Goal: Check status: Check status

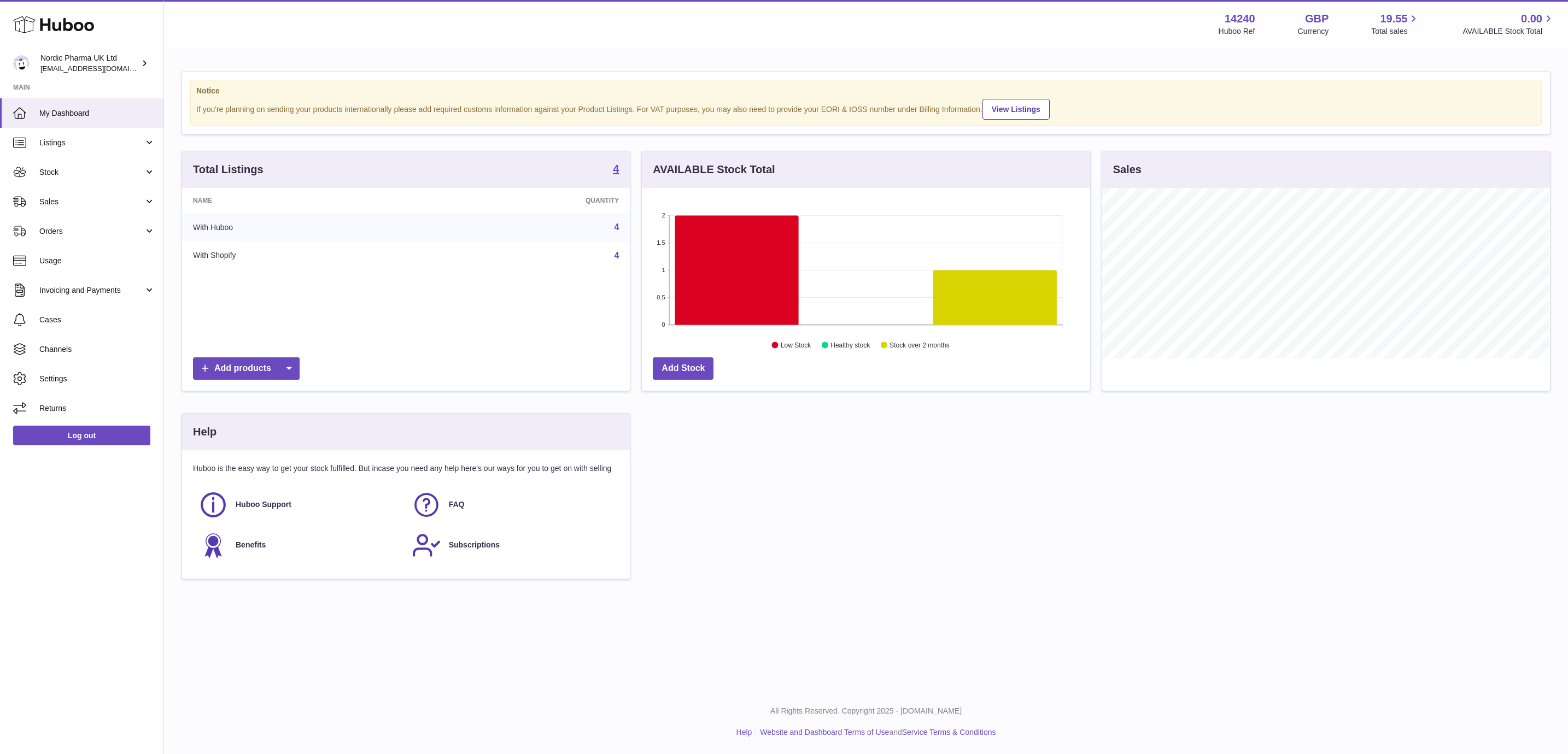
scroll to position [171, 446]
click at [71, 162] on link "Stock" at bounding box center [82, 172] width 163 height 29
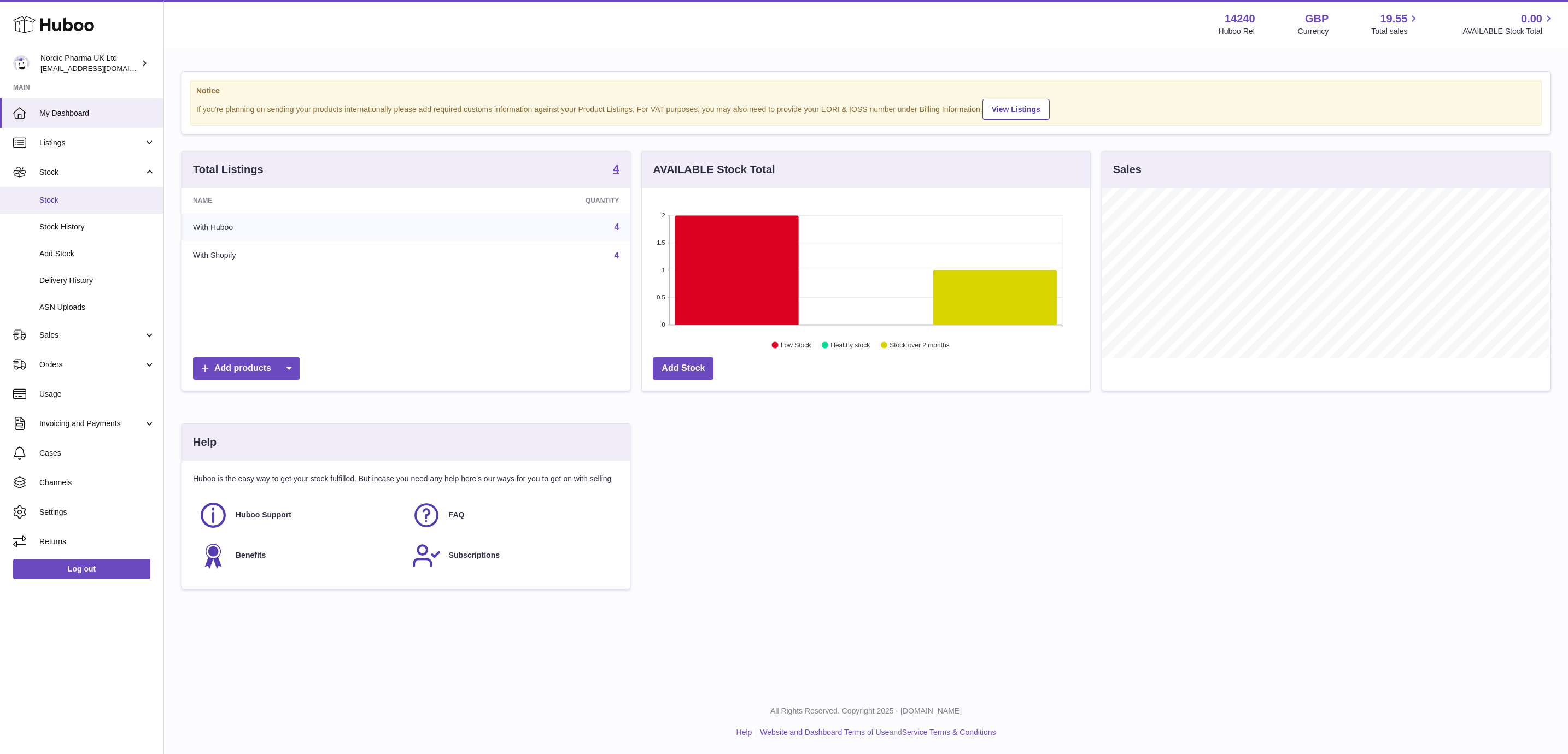
click at [73, 208] on link "Stock" at bounding box center [82, 200] width 163 height 27
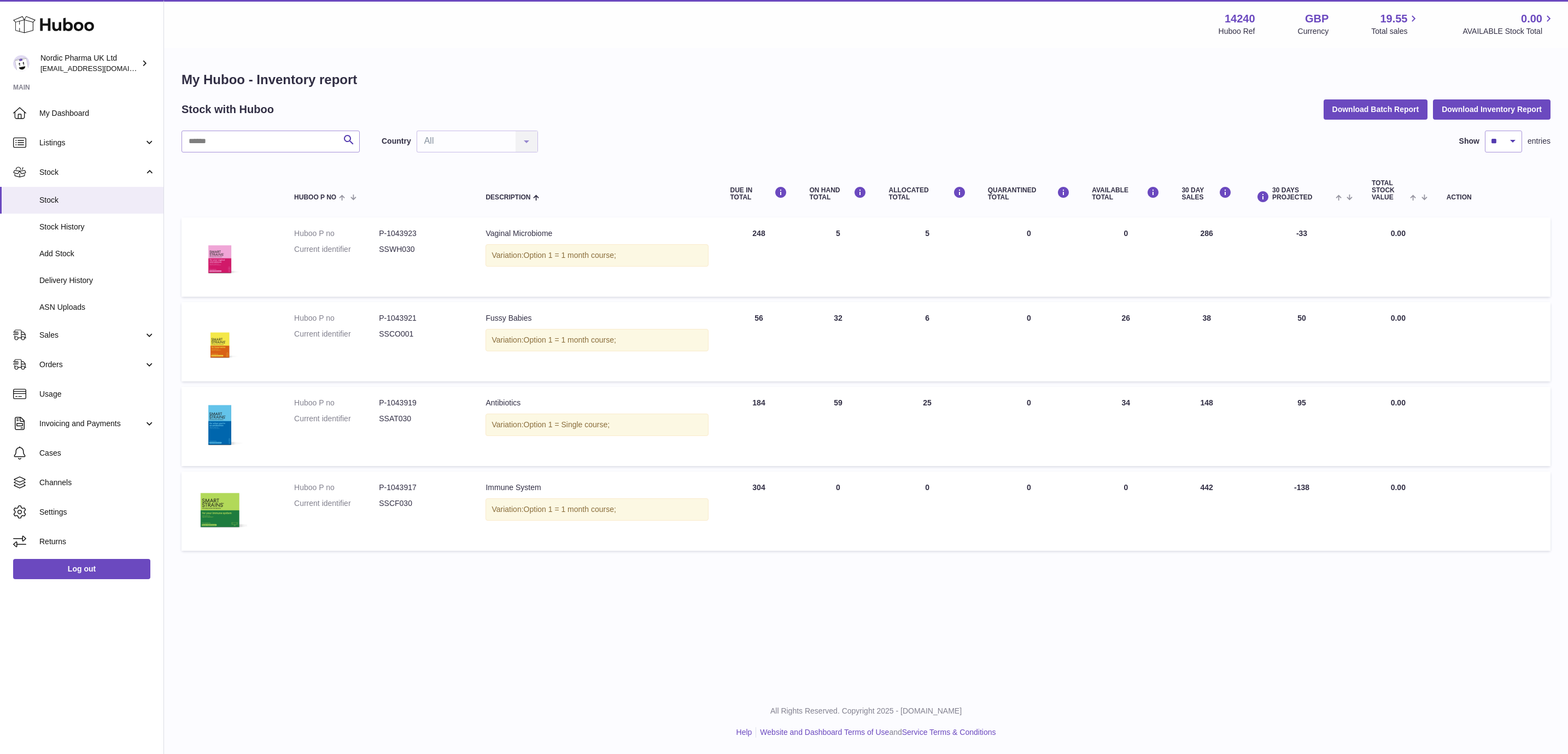
drag, startPoint x: 776, startPoint y: 494, endPoint x: 744, endPoint y: 251, distance: 245.1
click at [744, 251] on tbody "Huboo P no P-1043923 Current identifier SSWH030 Description Vaginal Microbiome …" at bounding box center [865, 384] width 1369 height 334
drag, startPoint x: 744, startPoint y: 251, endPoint x: 798, endPoint y: 439, distance: 195.6
click at [798, 439] on td "ON HAND Total 59" at bounding box center [837, 426] width 79 height 79
click at [70, 335] on span "Sales" at bounding box center [91, 335] width 104 height 11
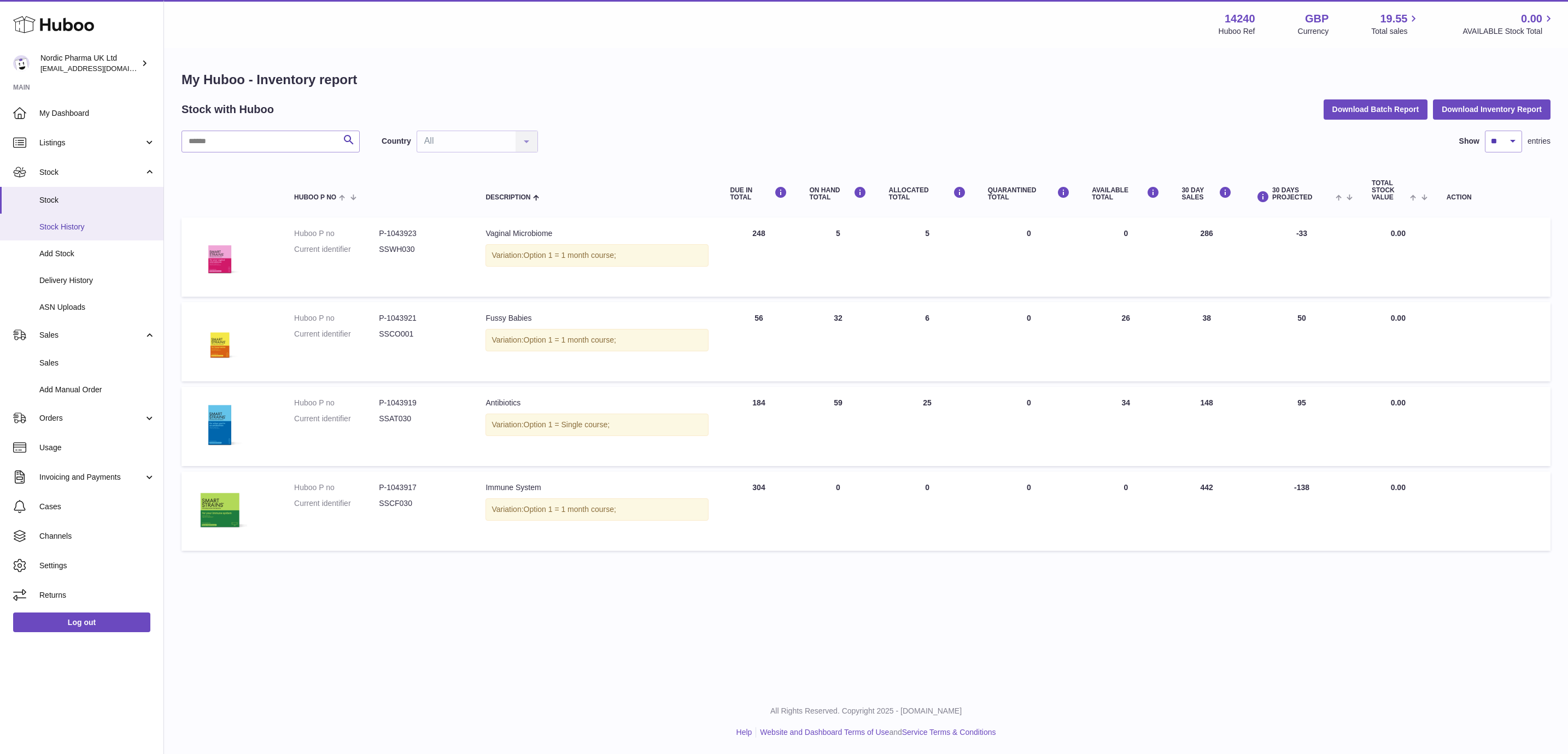
click at [73, 224] on span "Stock History" at bounding box center [97, 227] width 116 height 11
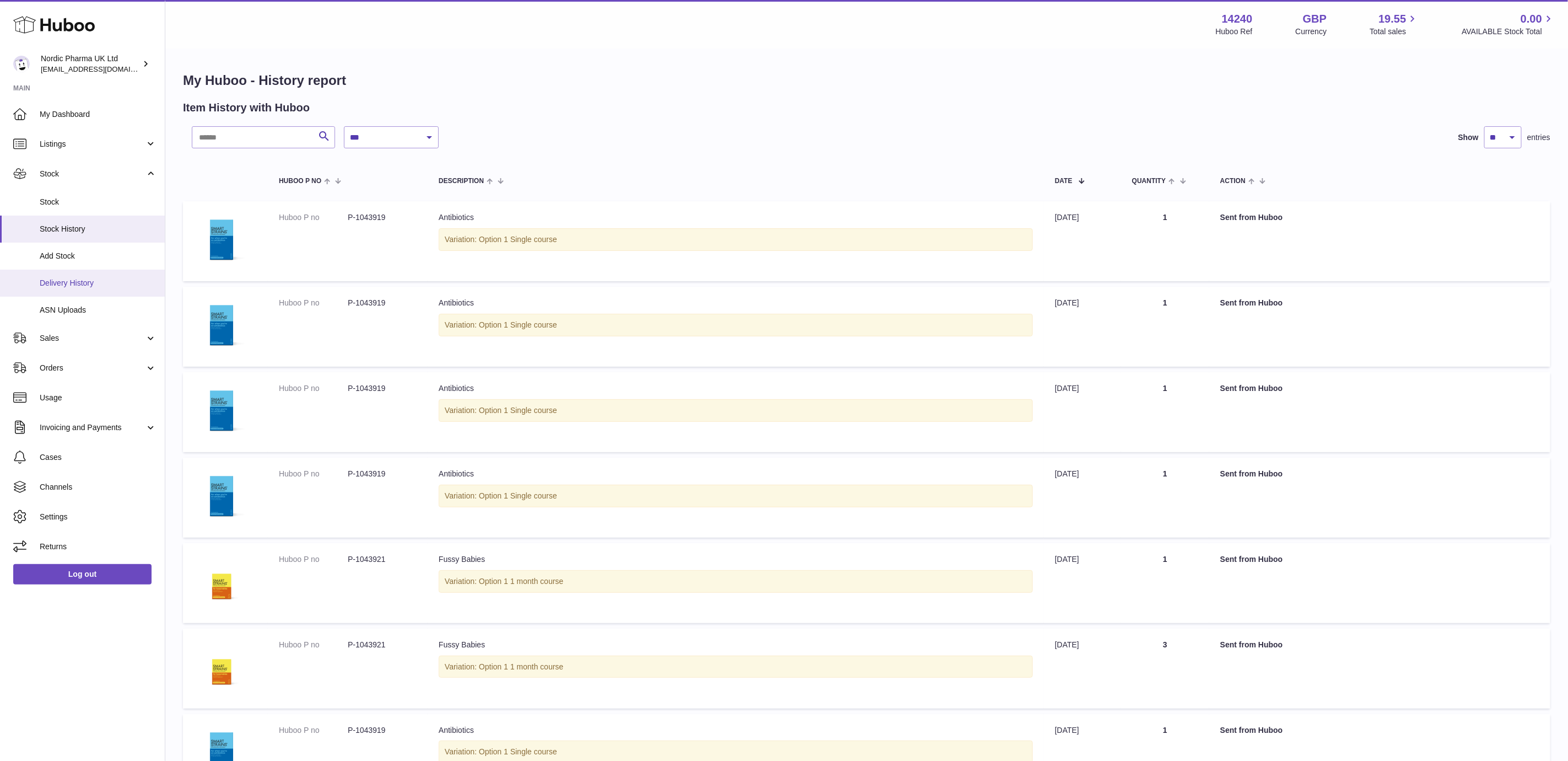
click at [77, 290] on link "Delivery History" at bounding box center [82, 282] width 165 height 27
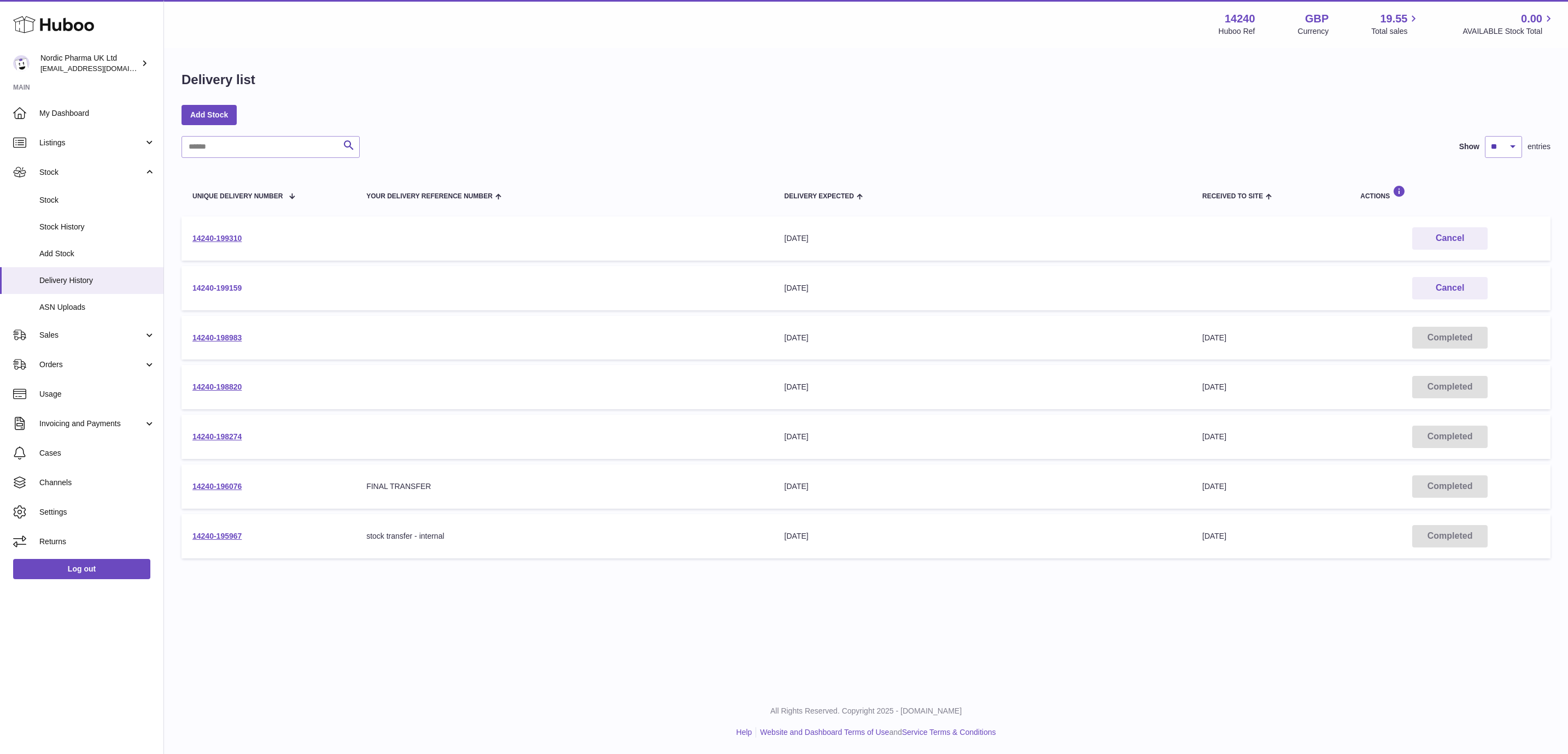
click at [220, 289] on link "14240-199159" at bounding box center [217, 288] width 49 height 9
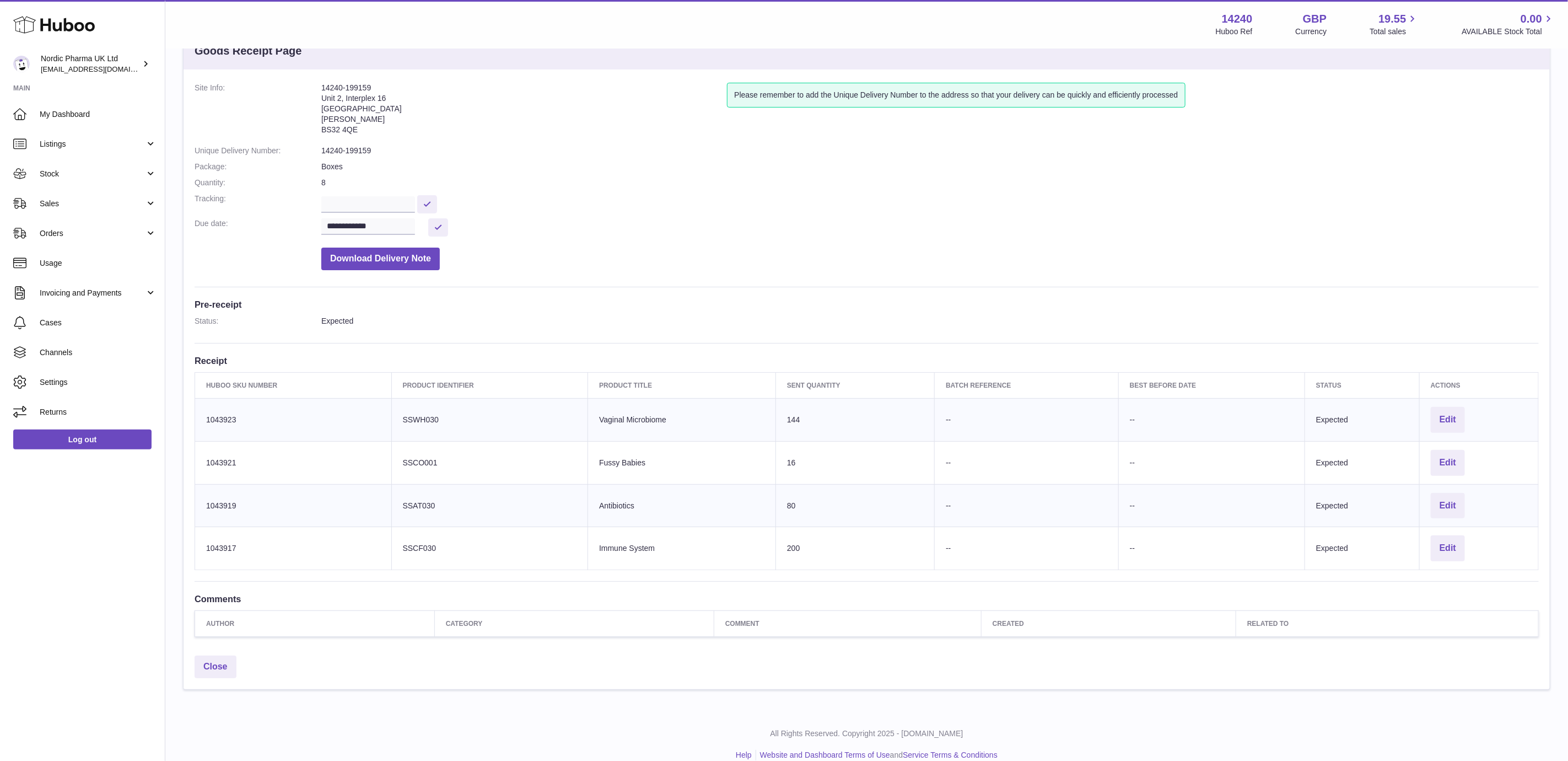
scroll to position [58, 0]
